Goal: Navigation & Orientation: Find specific page/section

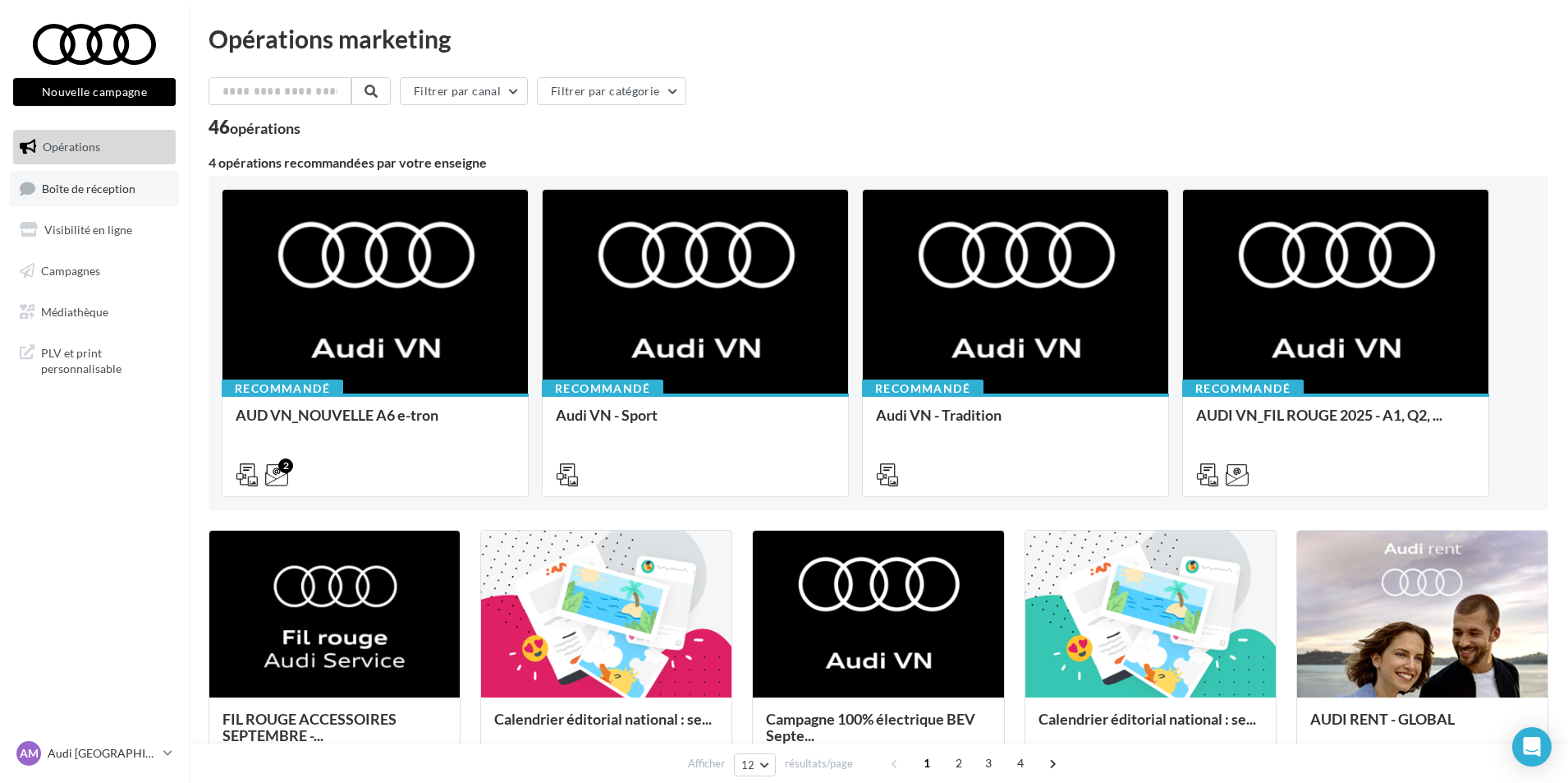
click at [132, 177] on link "Boîte de réception" at bounding box center [94, 188] width 169 height 35
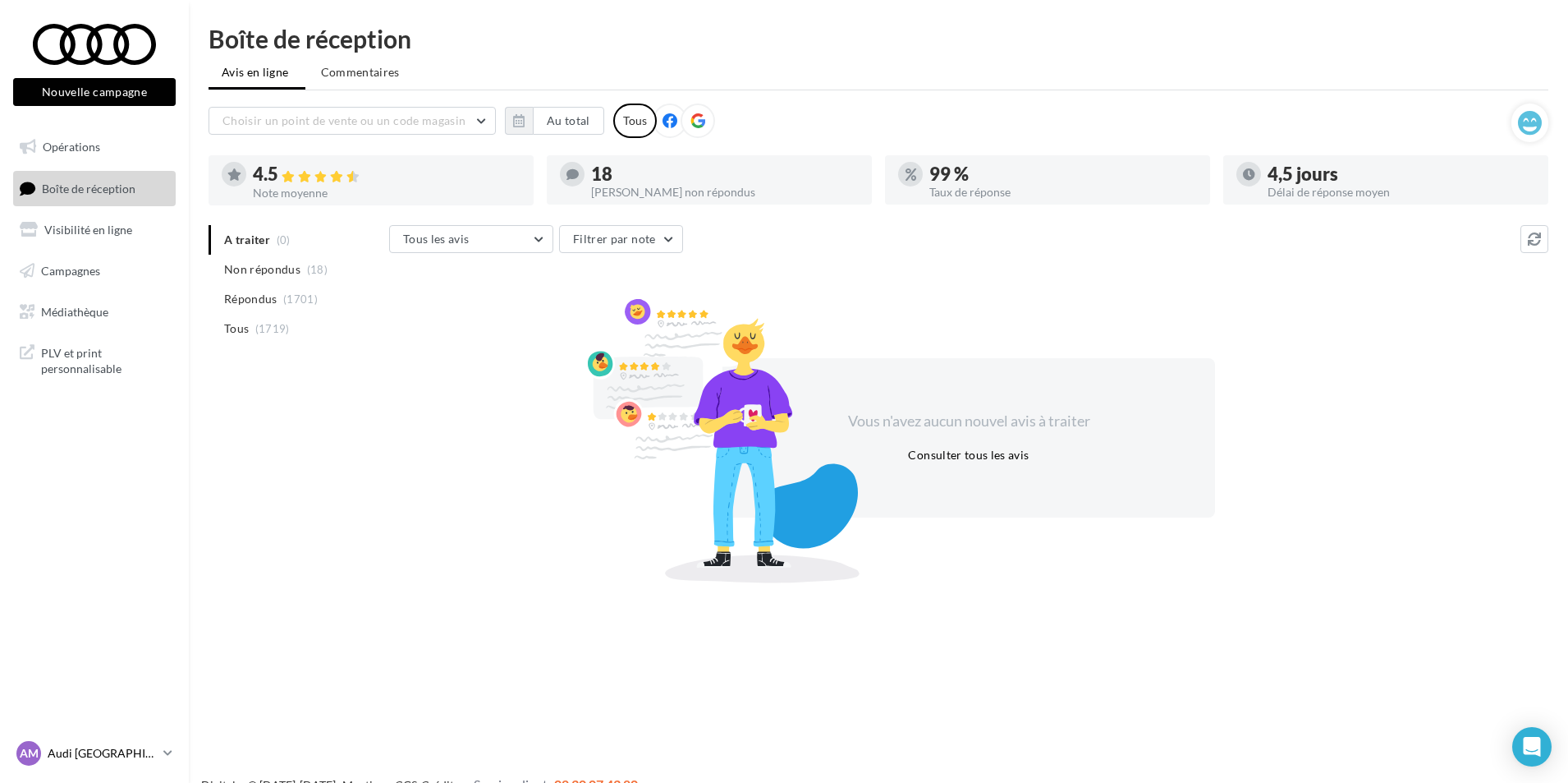
click at [64, 756] on p "Audi [GEOGRAPHIC_DATA]" at bounding box center [102, 753] width 109 height 16
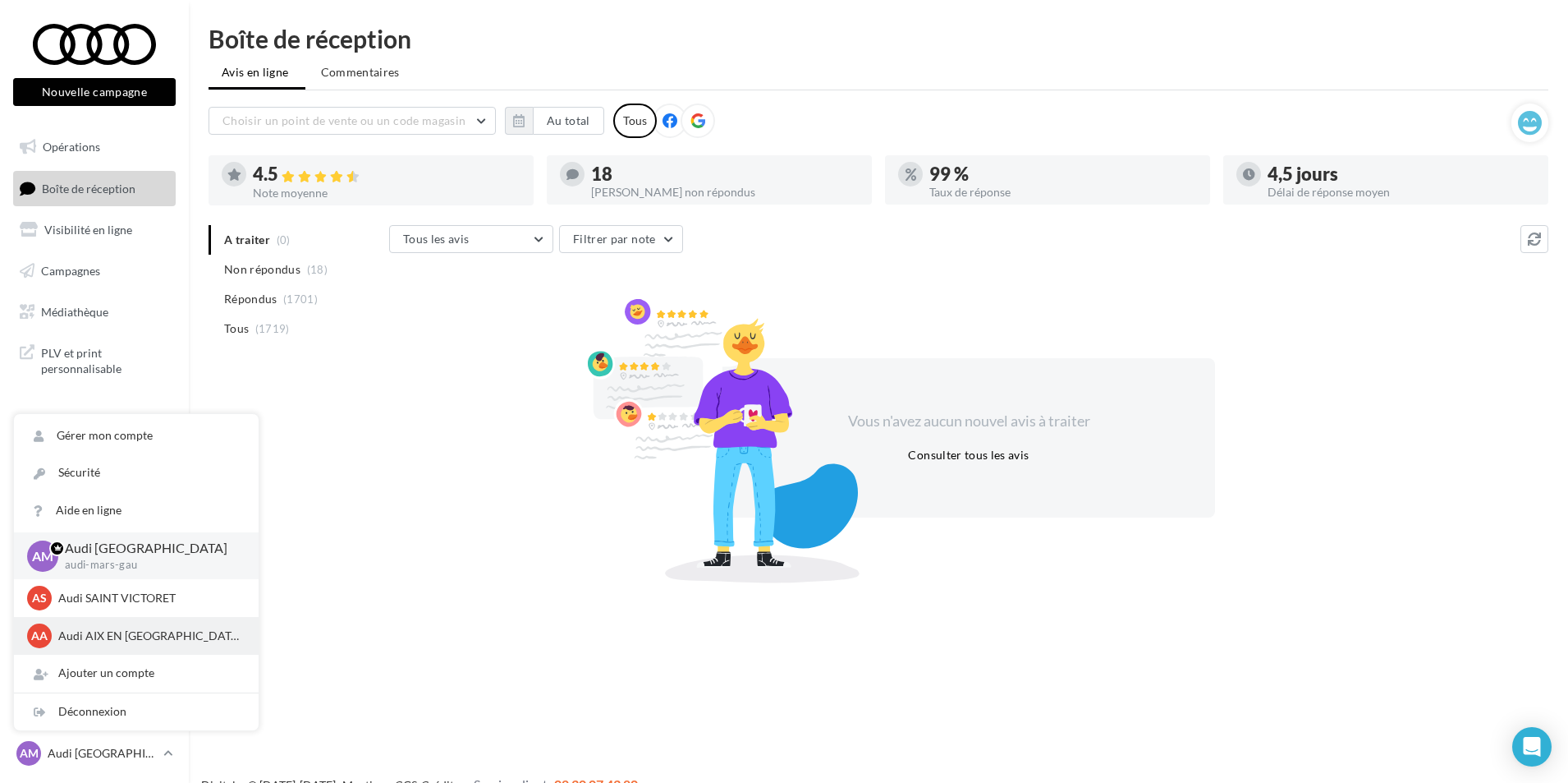
click at [81, 641] on p "Audi AIX EN [GEOGRAPHIC_DATA]" at bounding box center [149, 636] width 181 height 16
